Goal: Find specific page/section: Find specific page/section

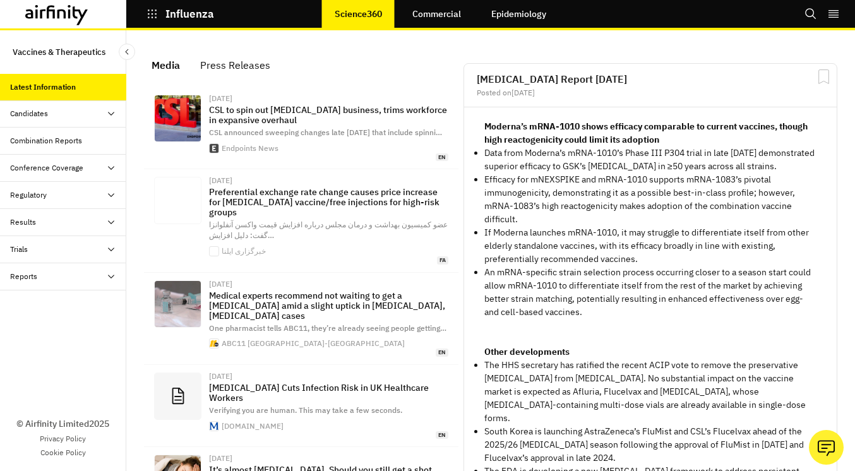
scroll to position [894, 379]
click at [53, 141] on div "Combination Reports" at bounding box center [46, 140] width 72 height 11
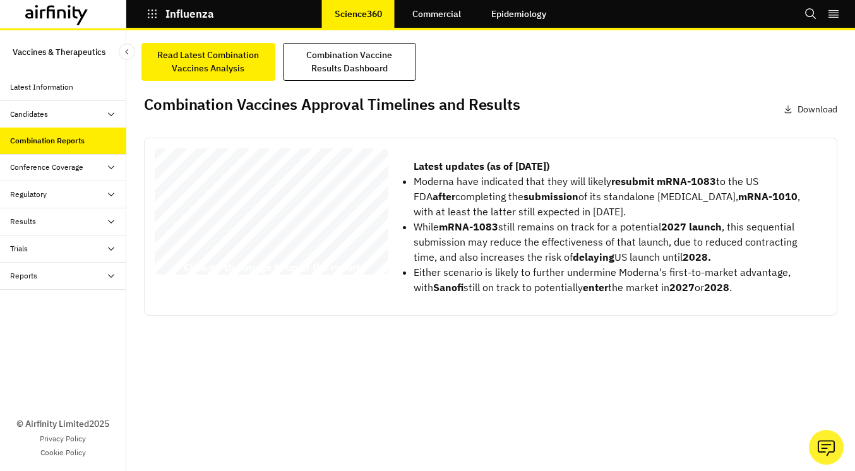
click at [148, 10] on icon "button" at bounding box center [152, 13] width 9 height 9
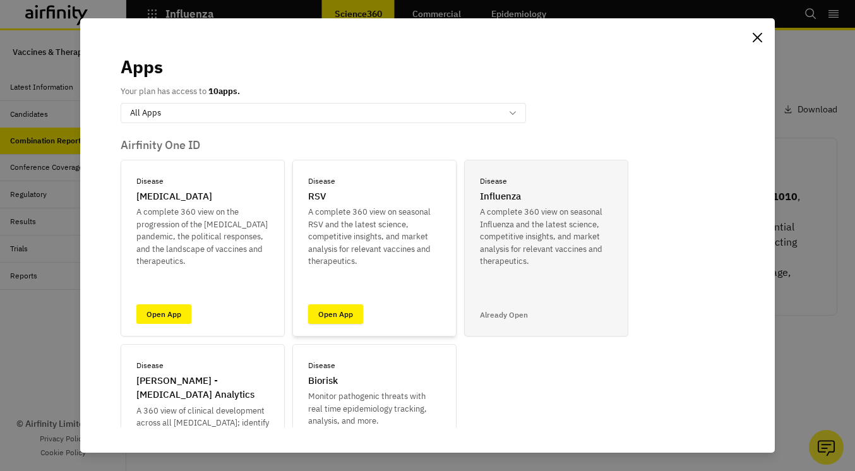
click at [361, 308] on link "Open App" at bounding box center [335, 314] width 55 height 20
